Goal: Task Accomplishment & Management: Manage account settings

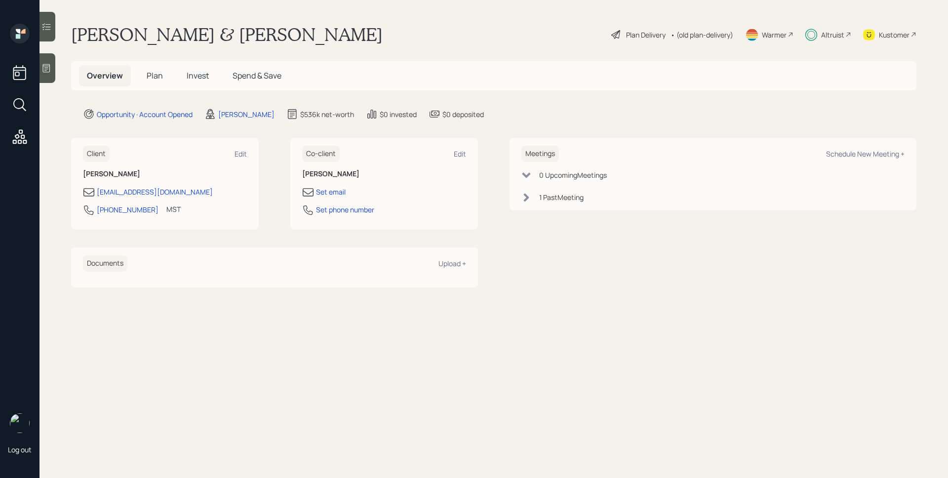
click at [150, 81] on h5 "Plan" at bounding box center [155, 75] width 32 height 21
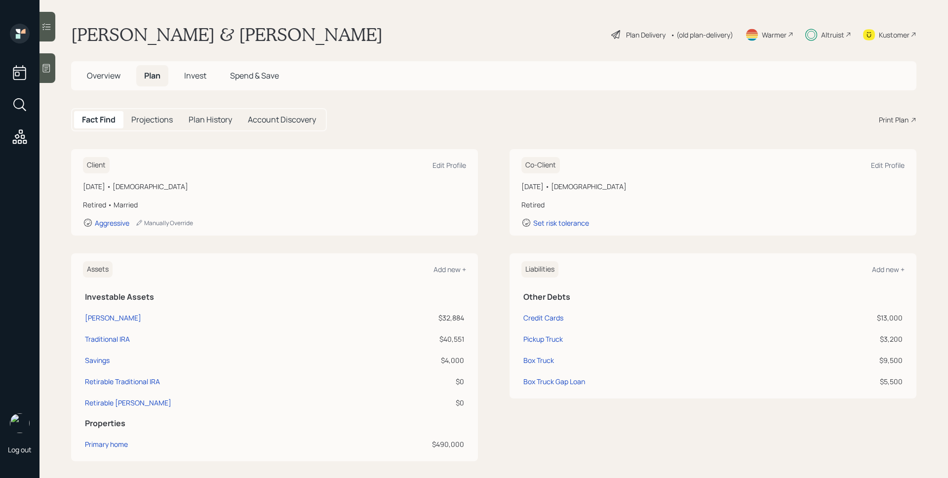
click at [205, 74] on span "Invest" at bounding box center [195, 75] width 22 height 11
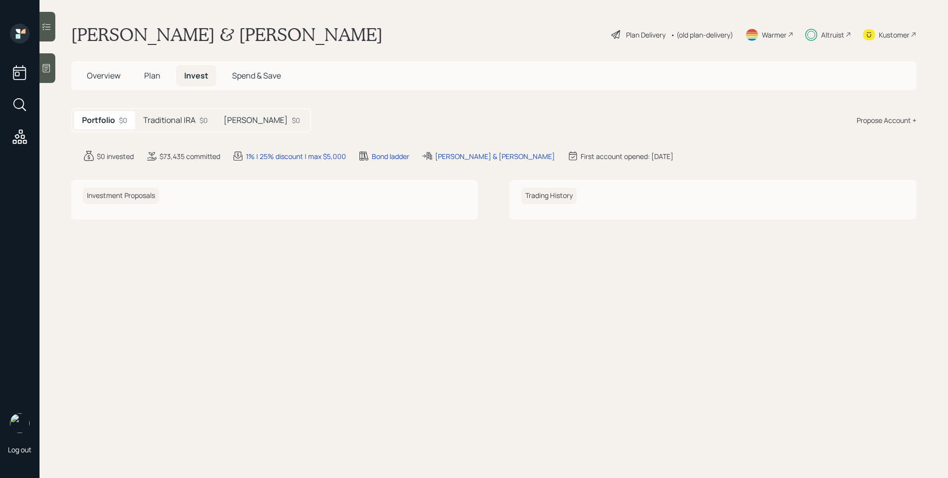
click at [187, 114] on div "Traditional IRA $0" at bounding box center [175, 120] width 80 height 18
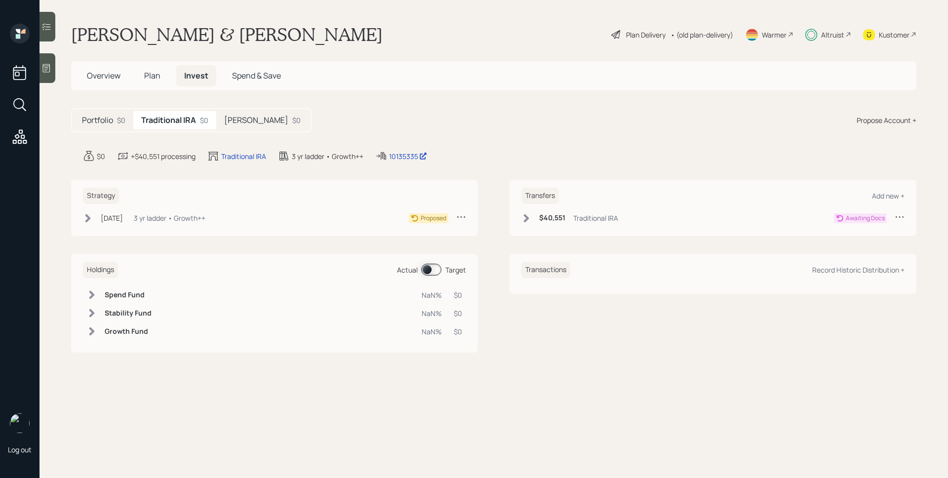
click at [292, 121] on div "$0" at bounding box center [296, 120] width 8 height 10
